Goal: Task Accomplishment & Management: Complete application form

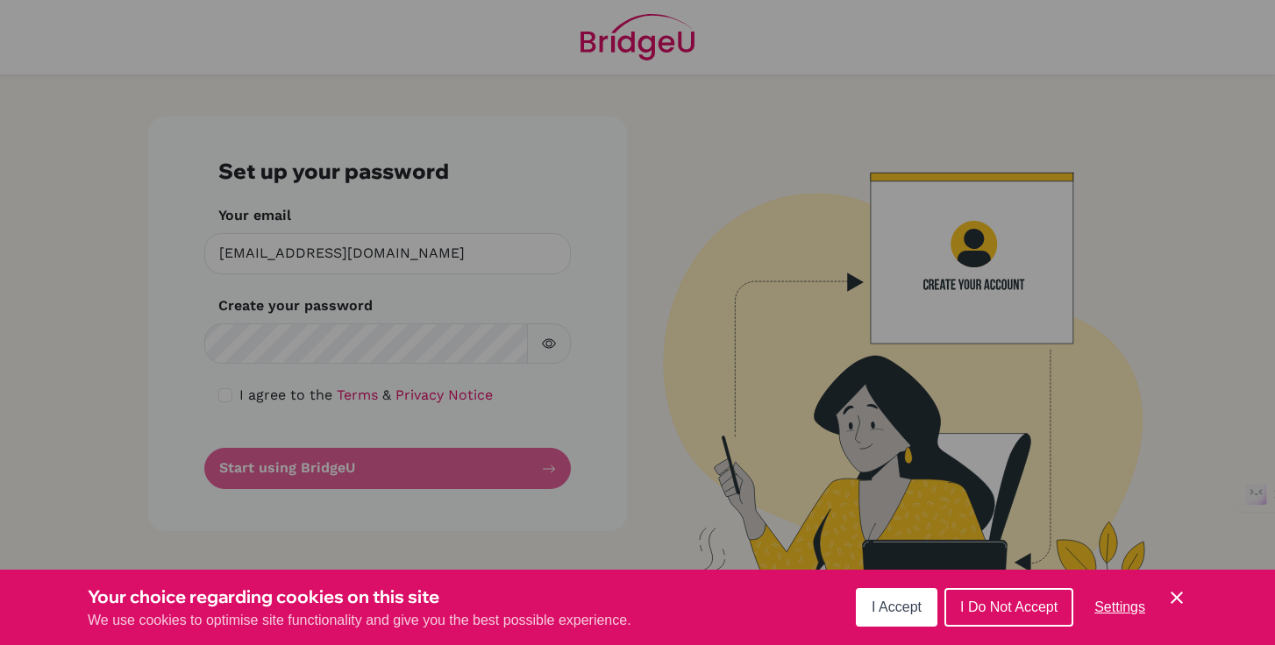
click at [437, 351] on div "Cookie Preferences" at bounding box center [637, 322] width 1275 height 645
click at [240, 341] on div "Cookie Preferences" at bounding box center [637, 322] width 1275 height 645
click at [239, 346] on div "Cookie Preferences" at bounding box center [637, 322] width 1275 height 645
click at [342, 339] on div "Cookie Preferences" at bounding box center [637, 322] width 1275 height 645
click at [387, 242] on div "Cookie Preferences" at bounding box center [637, 322] width 1275 height 645
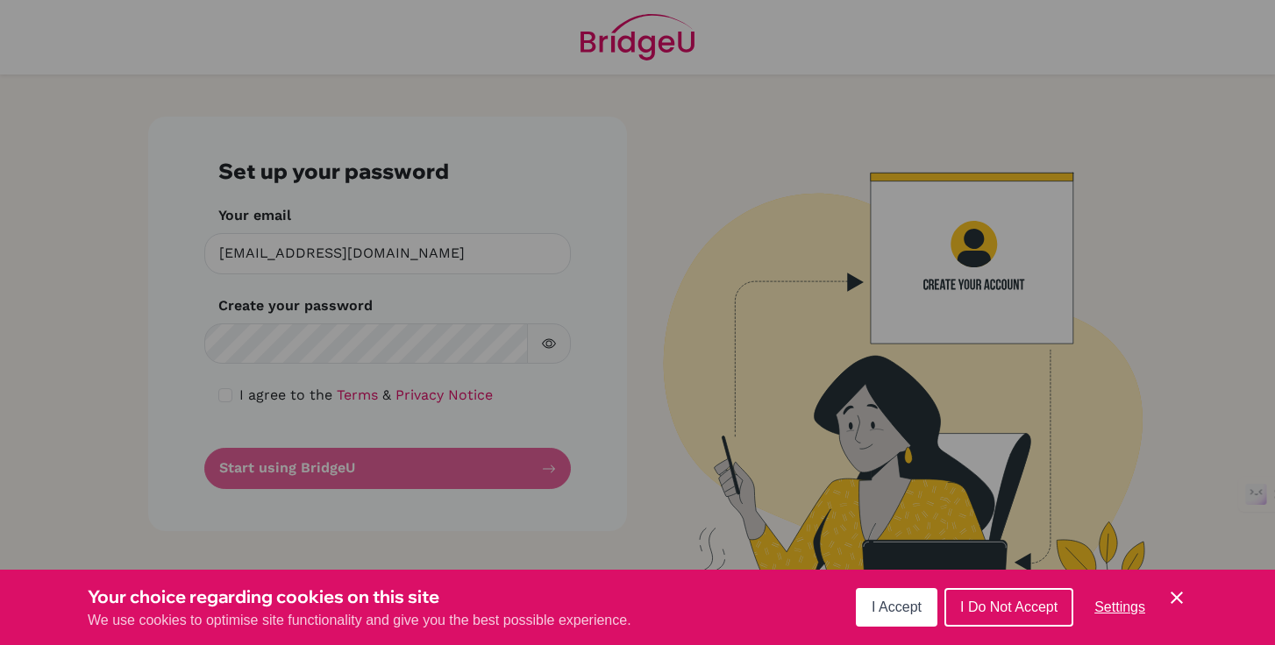
click at [329, 345] on div "Cookie Preferences" at bounding box center [637, 322] width 1275 height 645
click at [229, 402] on div "Cookie Preferences" at bounding box center [637, 322] width 1275 height 645
click at [230, 395] on div "Cookie Preferences" at bounding box center [637, 322] width 1275 height 645
click at [275, 350] on div "Cookie Preferences" at bounding box center [637, 322] width 1275 height 645
click at [546, 349] on div "Cookie Preferences" at bounding box center [637, 322] width 1275 height 645
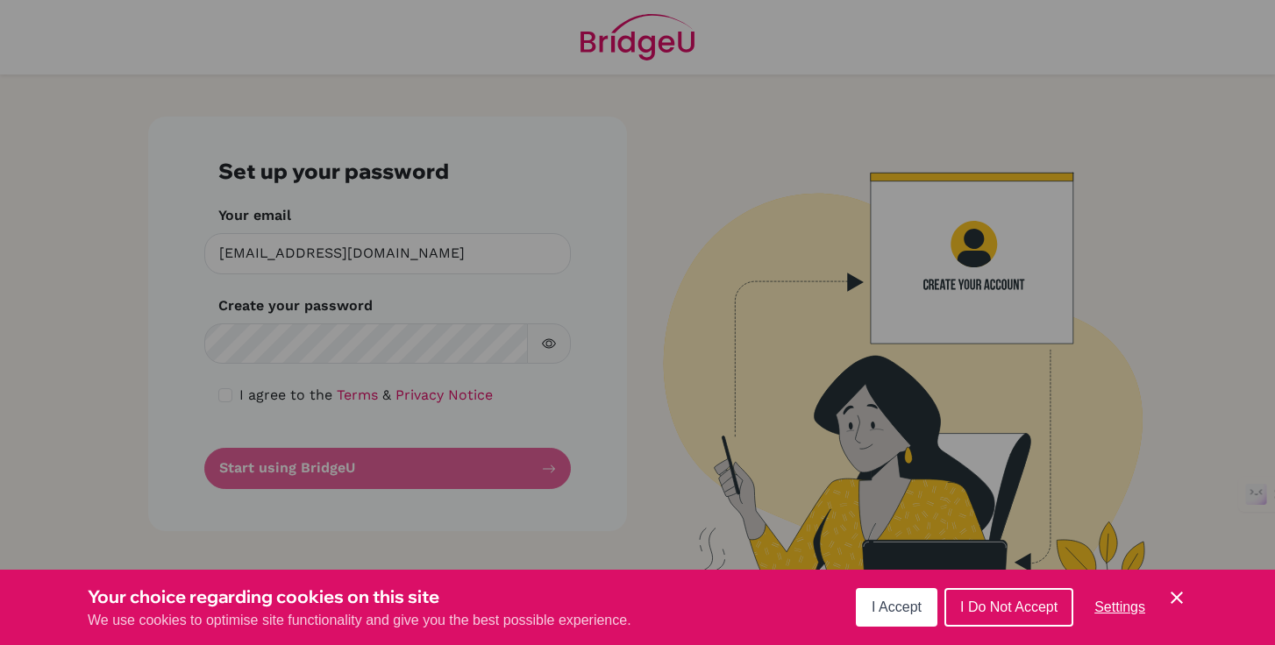
click at [439, 345] on div "Cookie Preferences" at bounding box center [637, 322] width 1275 height 645
click at [225, 401] on div "Cookie Preferences" at bounding box center [637, 322] width 1275 height 645
click at [251, 336] on div "Cookie Preferences" at bounding box center [637, 322] width 1275 height 645
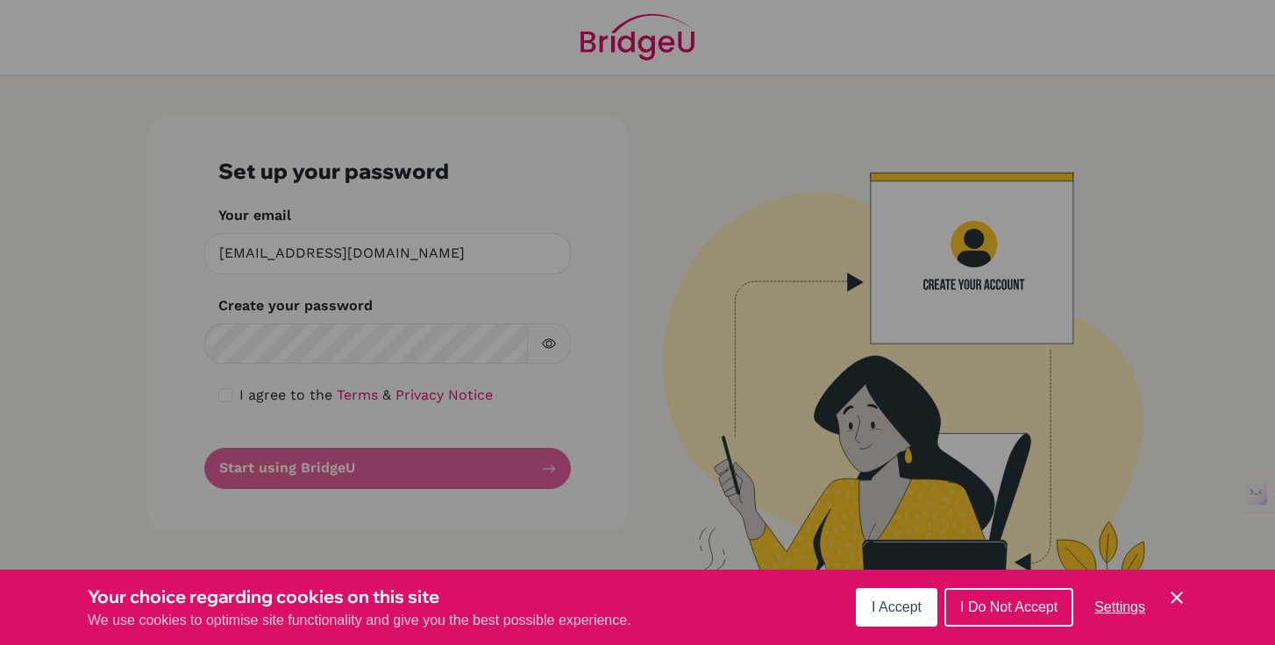
click at [284, 475] on div "Cookie Preferences" at bounding box center [637, 322] width 1275 height 645
click at [376, 174] on div "Cookie Preferences" at bounding box center [637, 322] width 1275 height 645
click at [313, 241] on div "Cookie Preferences" at bounding box center [637, 322] width 1275 height 645
click at [315, 246] on div "Cookie Preferences" at bounding box center [637, 322] width 1275 height 645
click at [553, 344] on div "Cookie Preferences" at bounding box center [637, 322] width 1275 height 645
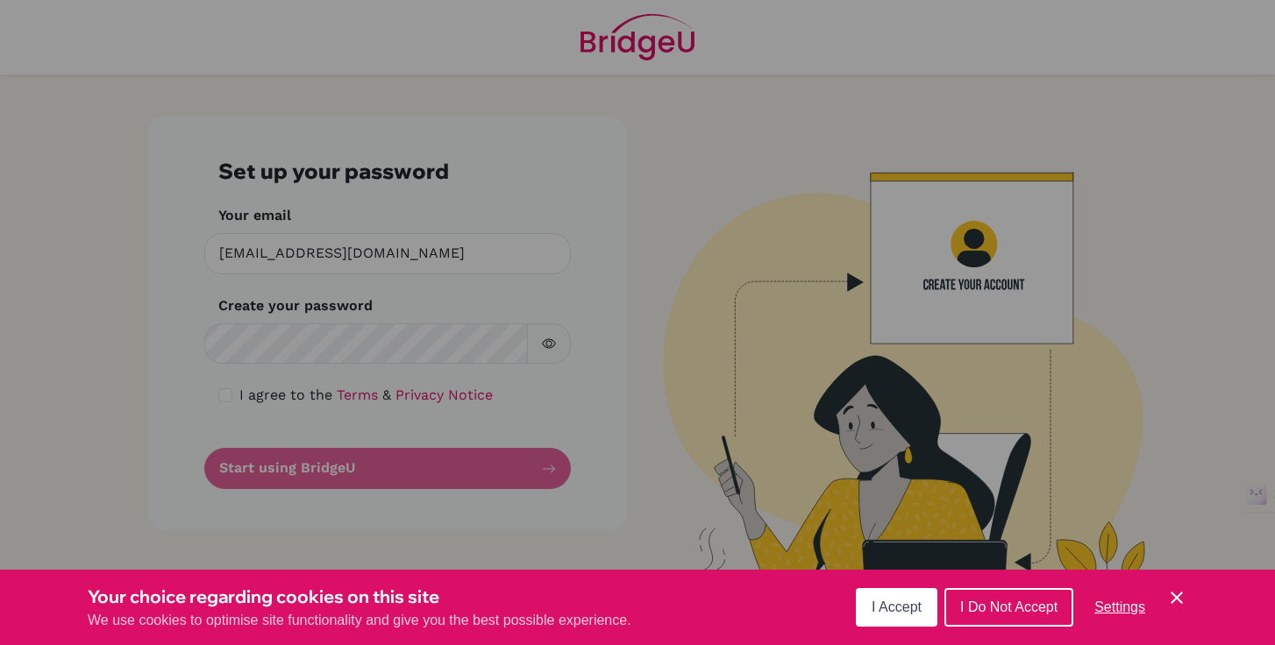
click at [384, 344] on div "Cookie Preferences" at bounding box center [637, 322] width 1275 height 645
click at [422, 353] on div "Cookie Preferences" at bounding box center [637, 322] width 1275 height 645
click at [423, 354] on div "Cookie Preferences" at bounding box center [637, 322] width 1275 height 645
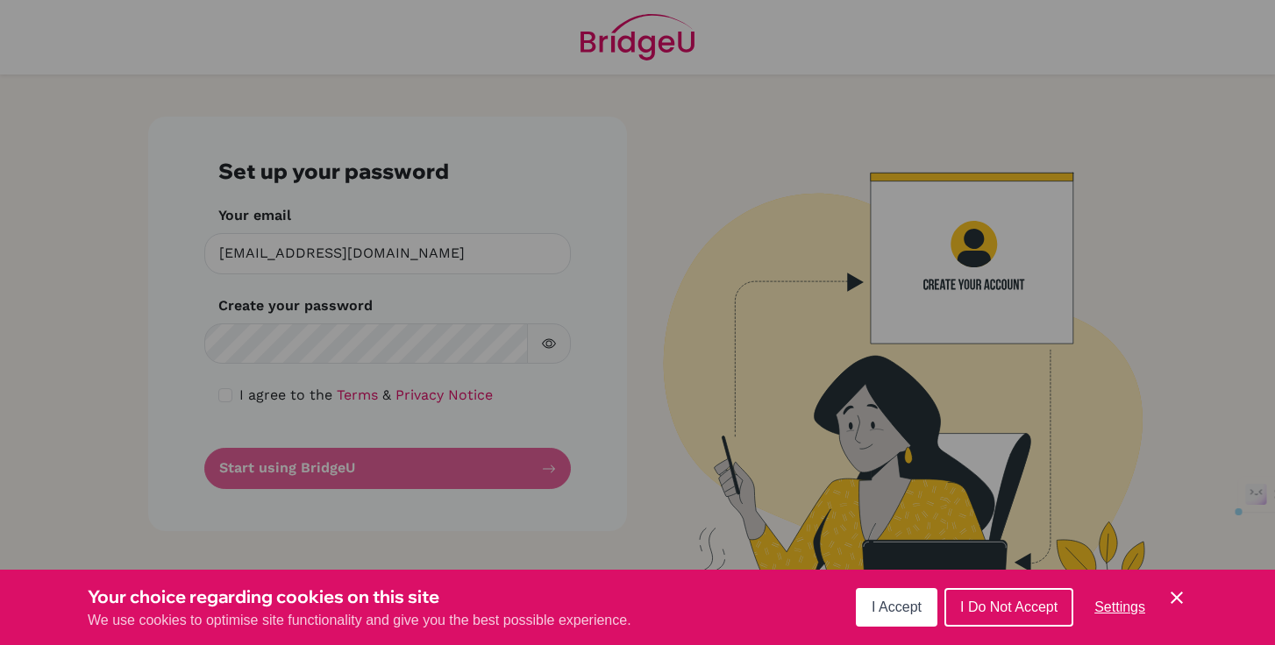
click at [902, 604] on span "I Accept" at bounding box center [897, 607] width 50 height 15
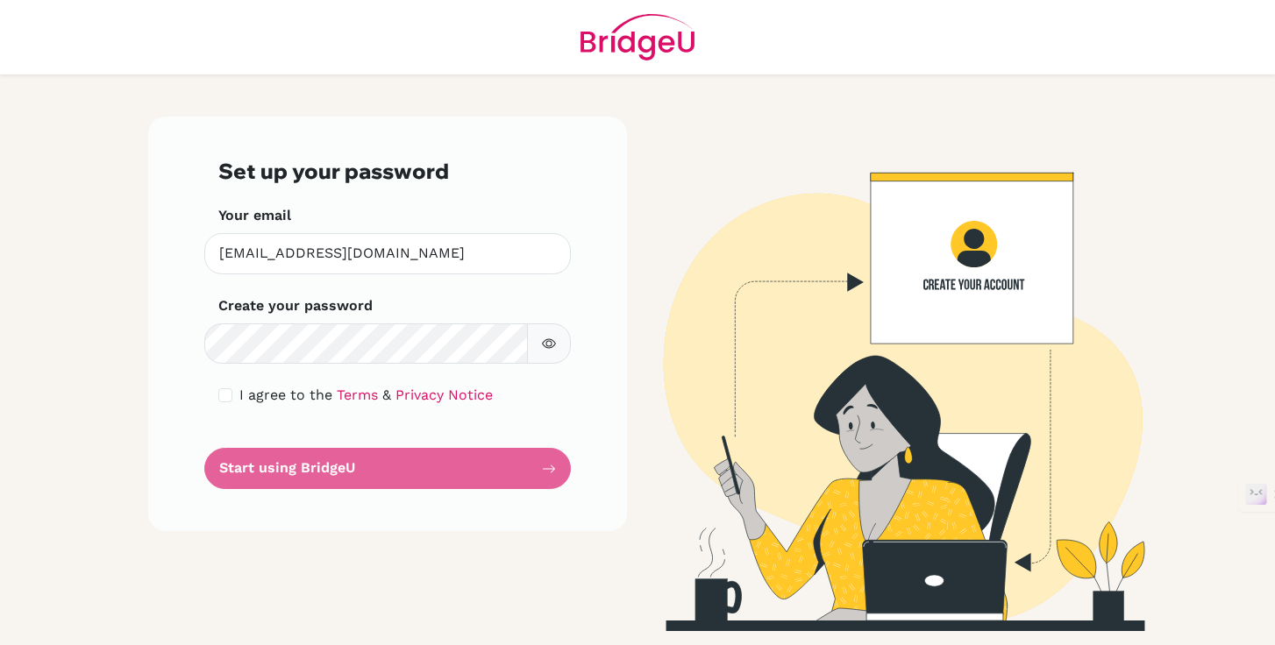
click at [552, 345] on icon "button" at bounding box center [549, 344] width 14 height 14
click at [225, 395] on input "checkbox" at bounding box center [225, 396] width 14 height 14
checkbox input "true"
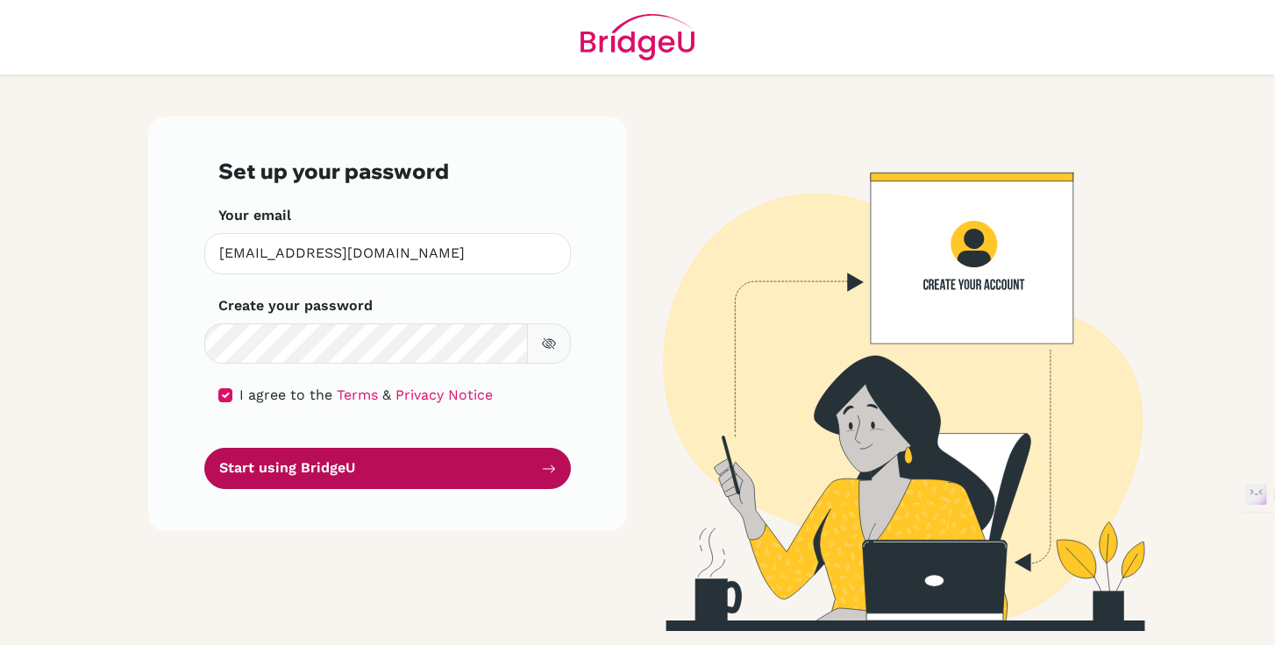
click at [282, 475] on button "Start using BridgeU" at bounding box center [387, 468] width 367 height 41
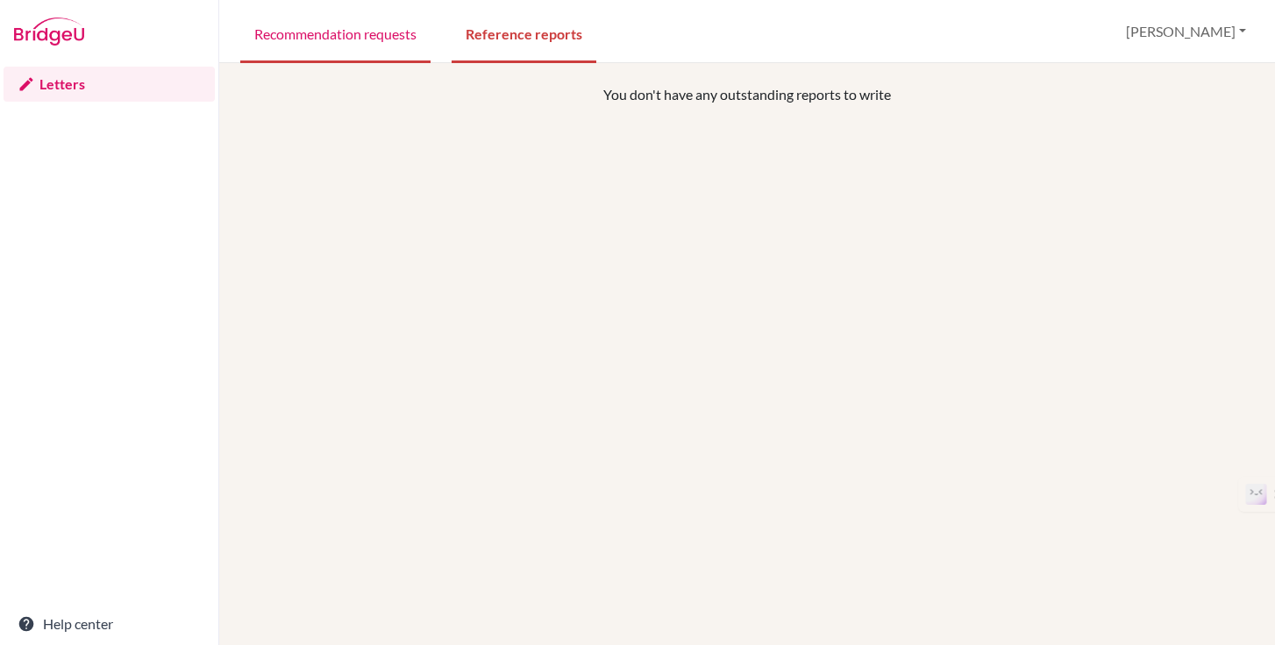
click at [367, 30] on link "Recommendation requests" at bounding box center [335, 33] width 190 height 61
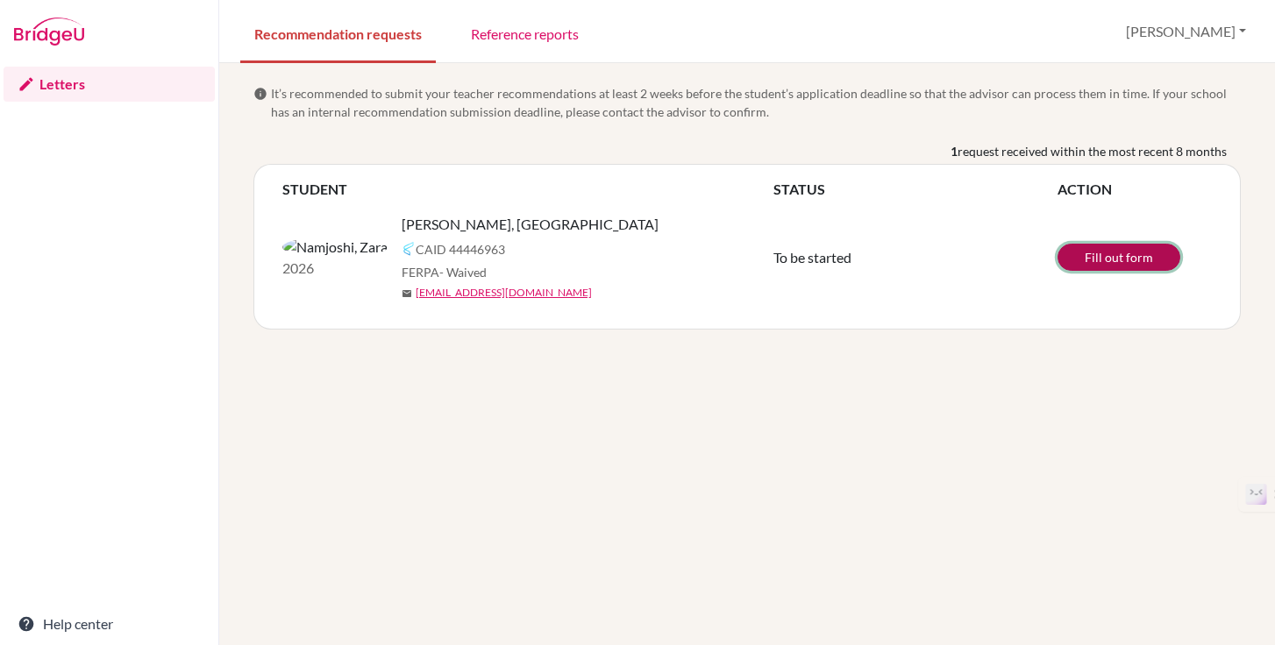
click at [1125, 262] on link "Fill out form" at bounding box center [1119, 257] width 123 height 27
